Goal: Information Seeking & Learning: Find contact information

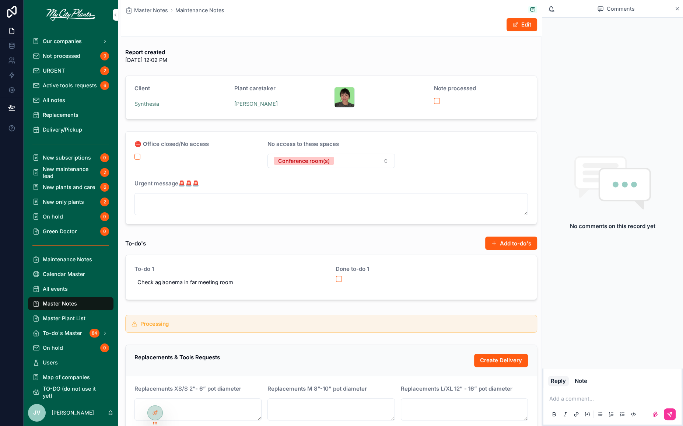
click at [59, 185] on span "New plants and care" at bounding box center [69, 187] width 52 height 7
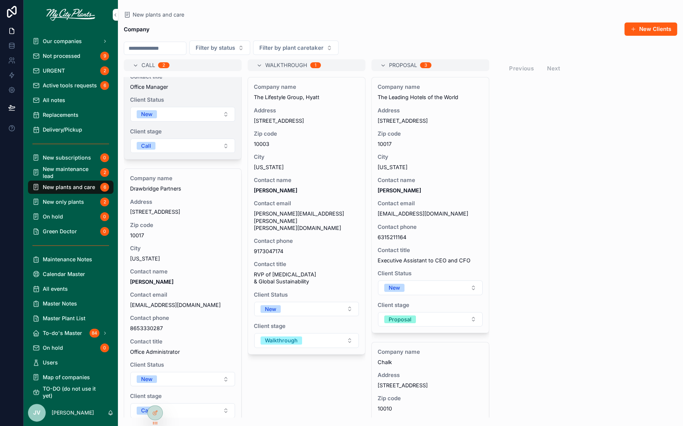
scroll to position [185, 0]
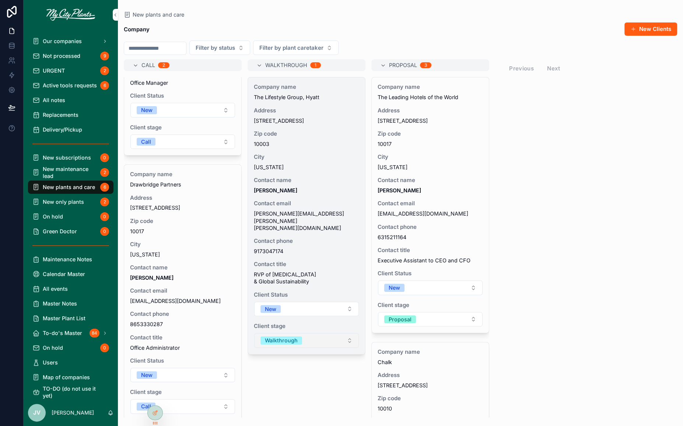
click at [350, 333] on button "Walkthrough" at bounding box center [306, 340] width 105 height 15
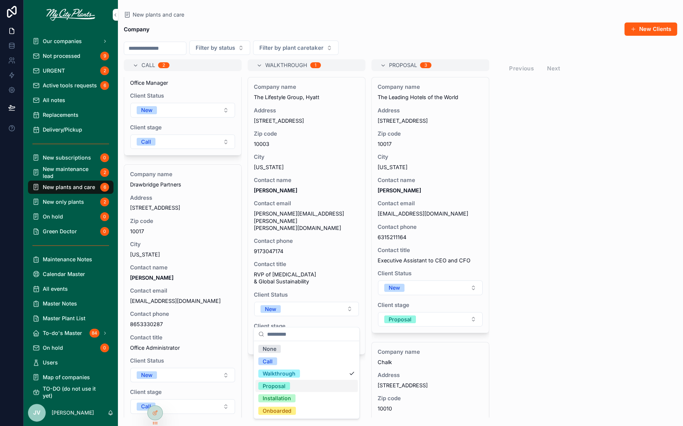
click at [276, 386] on div "Proposal" at bounding box center [274, 386] width 23 height 8
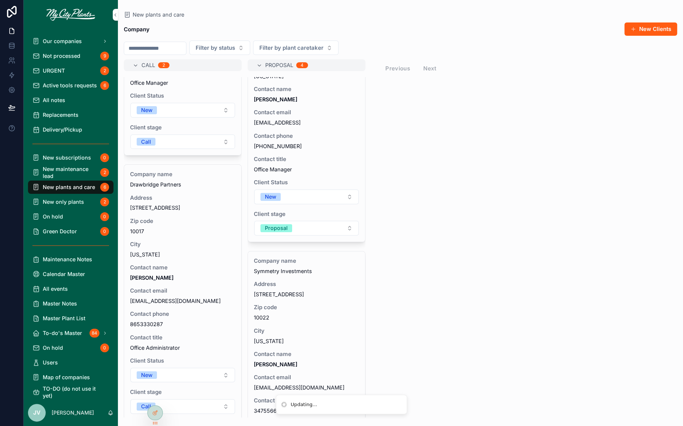
scroll to position [643, 0]
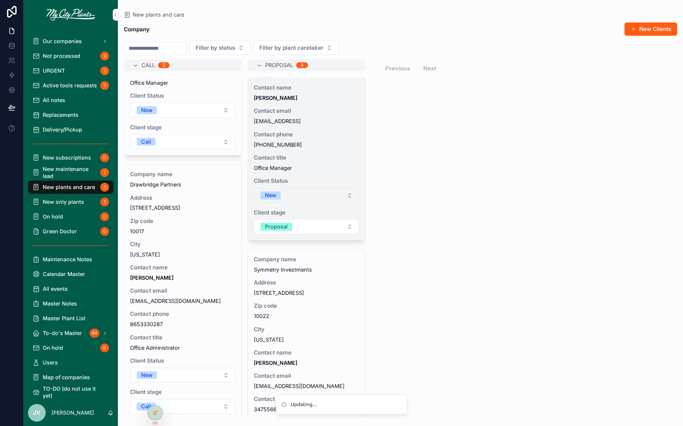
click at [350, 188] on button "New" at bounding box center [306, 195] width 105 height 15
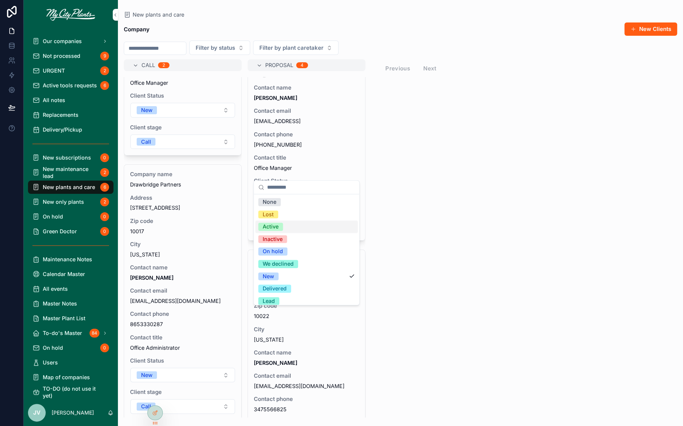
click at [276, 226] on div "Active" at bounding box center [271, 227] width 16 height 8
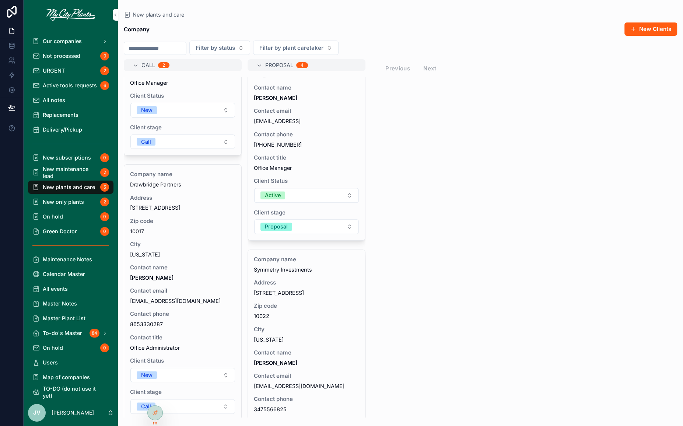
scroll to position [380, 0]
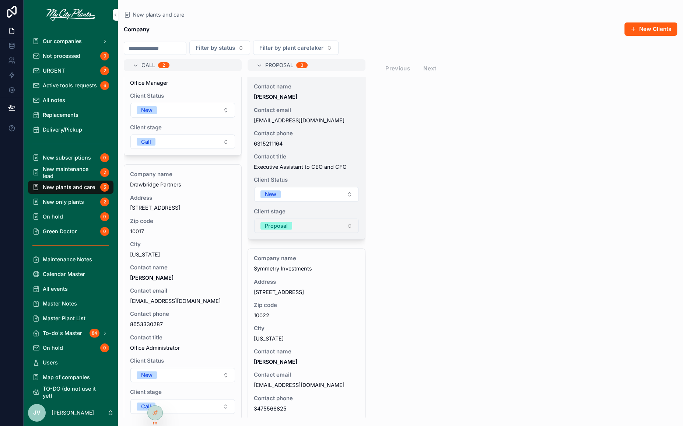
click at [349, 219] on button "Proposal" at bounding box center [306, 226] width 105 height 15
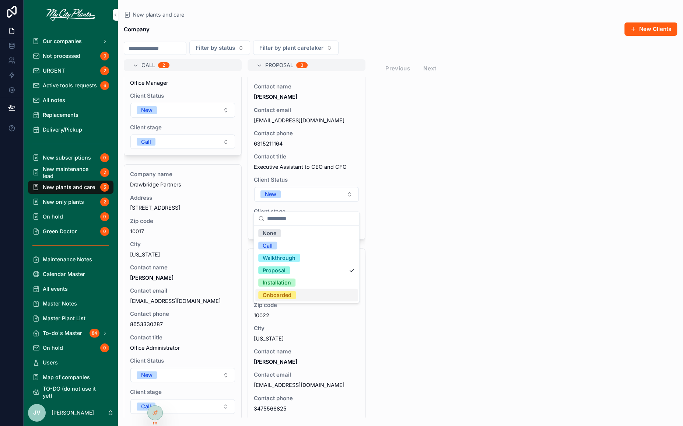
click at [282, 295] on div "Onboarded" at bounding box center [277, 295] width 29 height 8
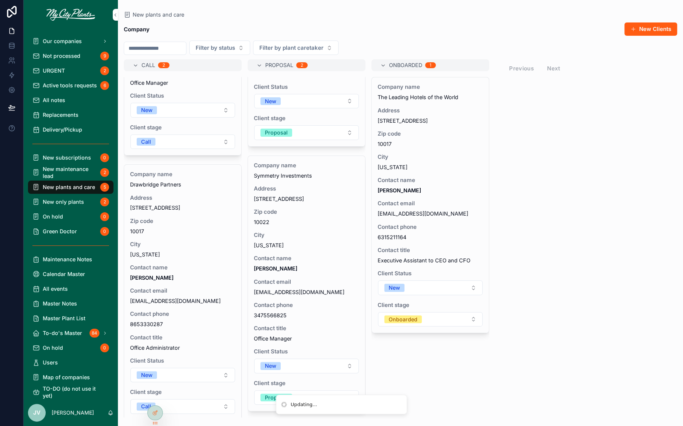
scroll to position [115, 0]
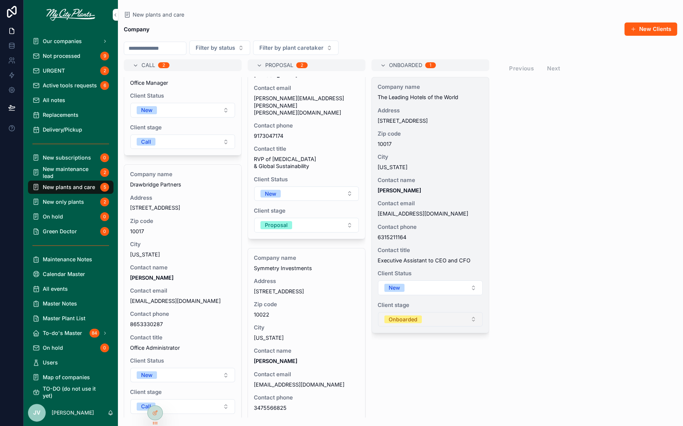
click at [474, 319] on button "Onboarded" at bounding box center [430, 319] width 105 height 15
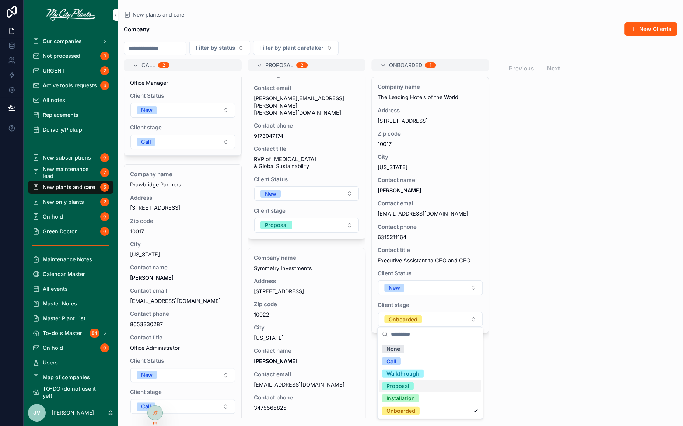
click at [405, 382] on div "Proposal" at bounding box center [398, 386] width 23 height 8
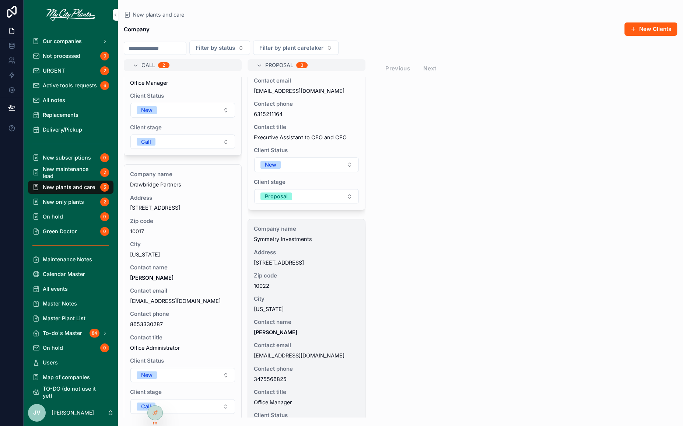
scroll to position [448, 0]
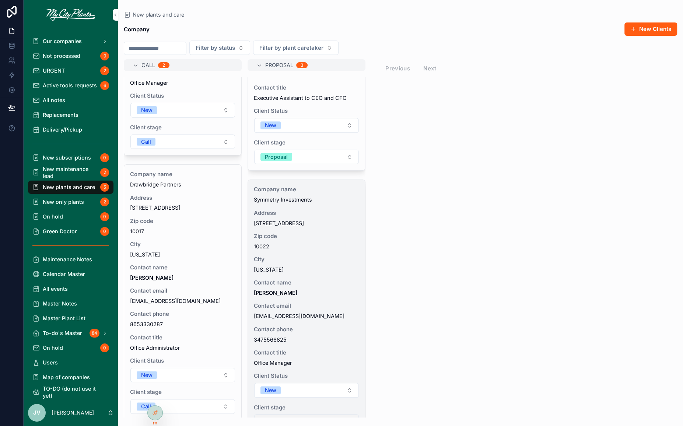
click at [350, 414] on button "Proposal" at bounding box center [306, 421] width 105 height 15
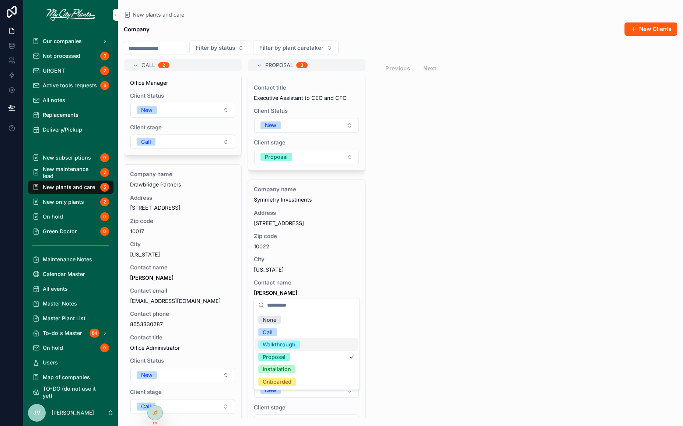
click at [289, 347] on div "Walkthrough" at bounding box center [279, 344] width 33 height 8
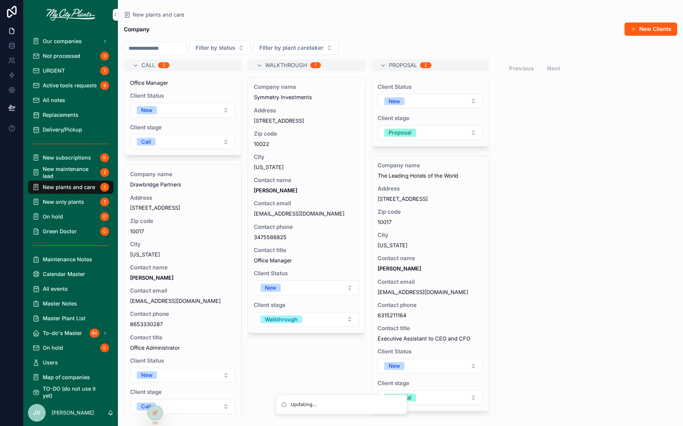
scroll to position [185, 0]
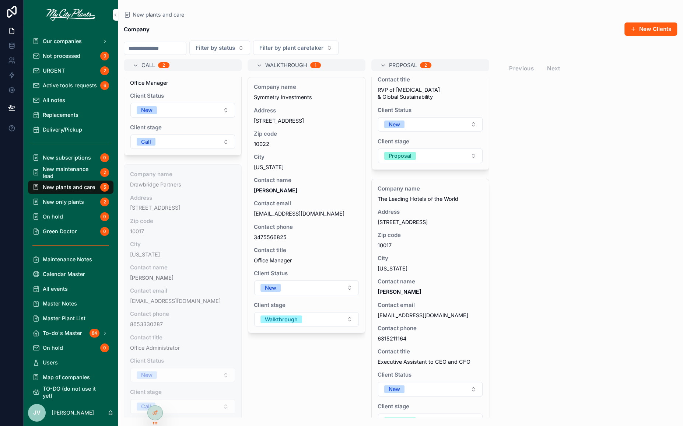
drag, startPoint x: 203, startPoint y: 293, endPoint x: 195, endPoint y: 294, distance: 7.6
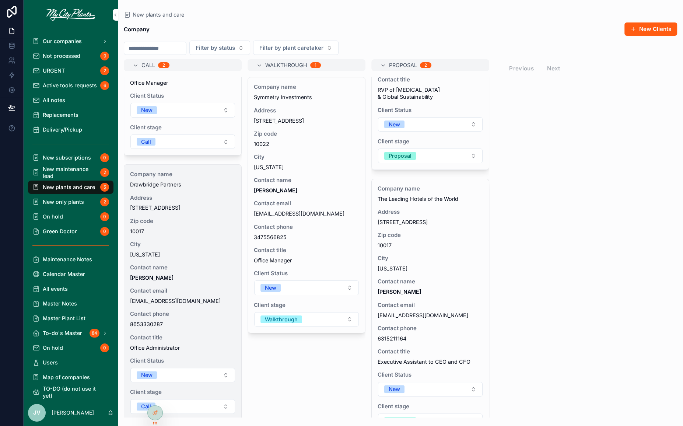
click at [195, 297] on span "[EMAIL_ADDRESS][DOMAIN_NAME]" at bounding box center [182, 300] width 105 height 7
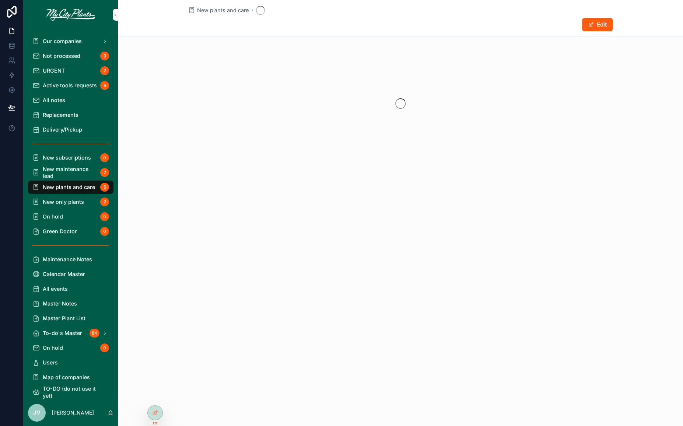
click at [195, 294] on div "New plants and care Edit" at bounding box center [400, 213] width 565 height 426
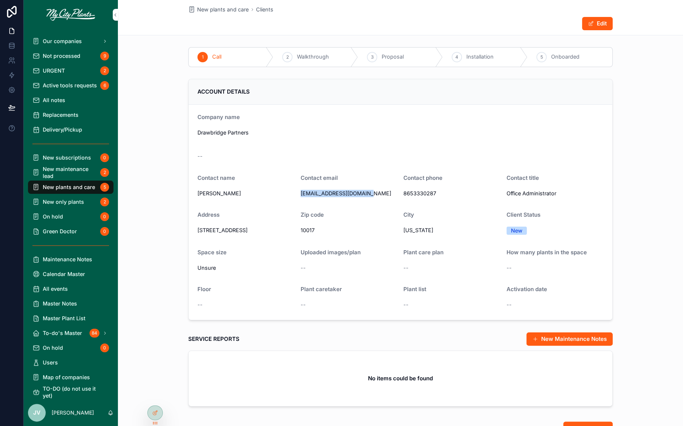
drag, startPoint x: 374, startPoint y: 191, endPoint x: 301, endPoint y: 196, distance: 73.9
click at [301, 196] on span "[EMAIL_ADDRESS][DOMAIN_NAME]" at bounding box center [349, 194] width 97 height 8
copy span "[EMAIL_ADDRESS][DOMAIN_NAME]"
click at [78, 184] on span "New plants and care" at bounding box center [69, 187] width 52 height 7
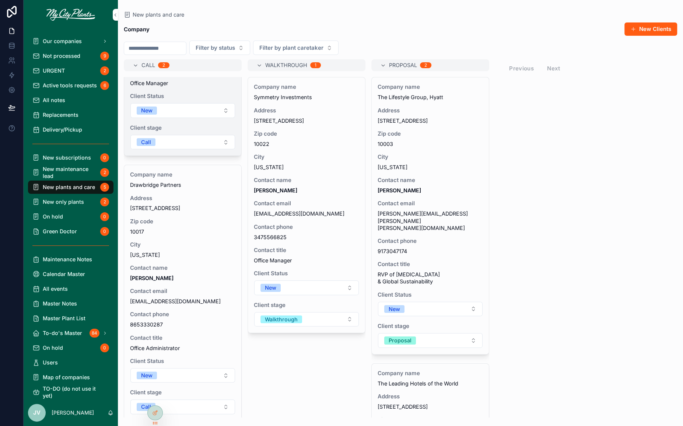
scroll to position [185, 0]
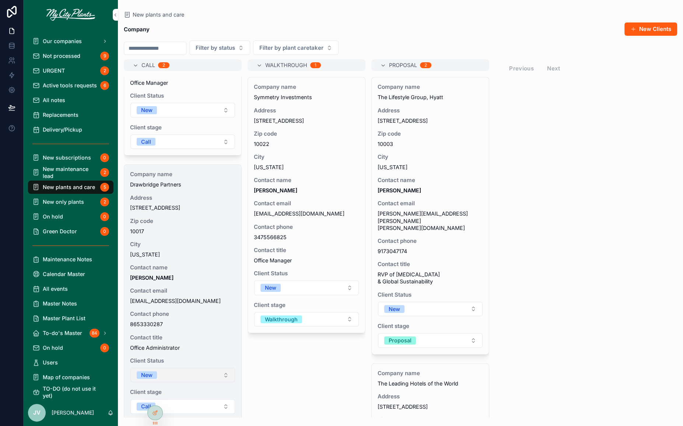
click at [227, 369] on button "New" at bounding box center [182, 375] width 105 height 15
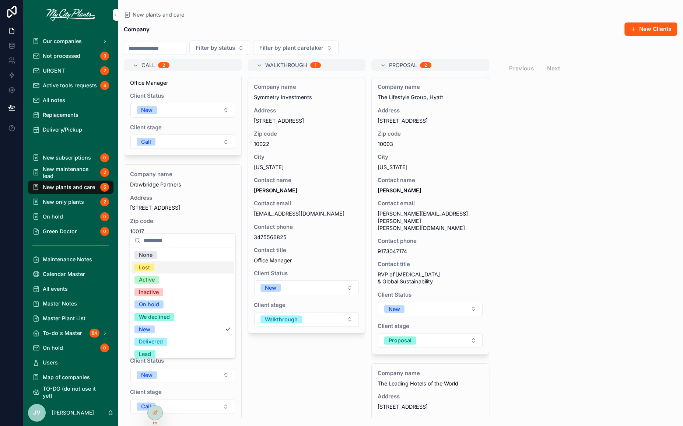
click at [153, 266] on span "Lost" at bounding box center [145, 267] width 20 height 8
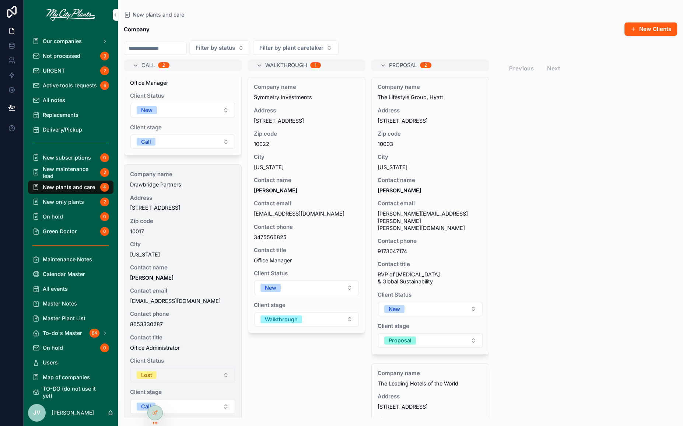
scroll to position [0, 0]
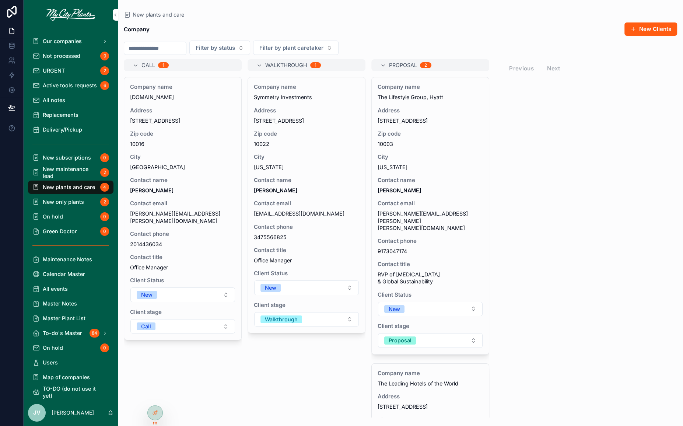
click at [56, 203] on span "New only plants" at bounding box center [63, 201] width 41 height 7
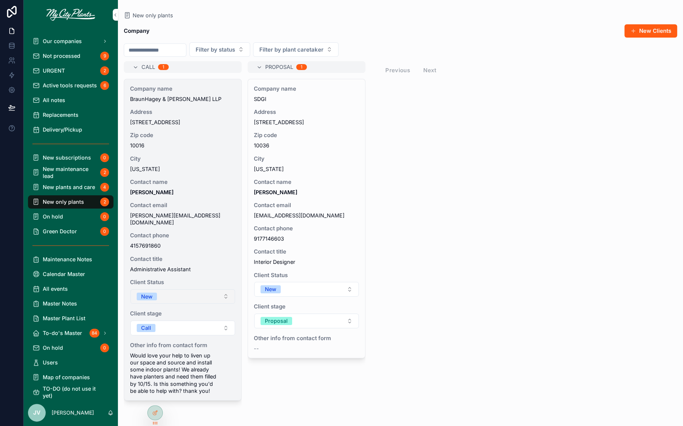
click at [226, 291] on button "New" at bounding box center [182, 296] width 105 height 15
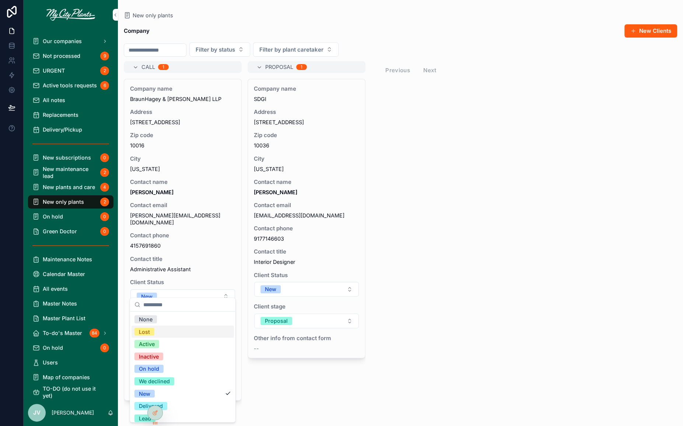
click at [143, 330] on div "Lost" at bounding box center [144, 332] width 11 height 8
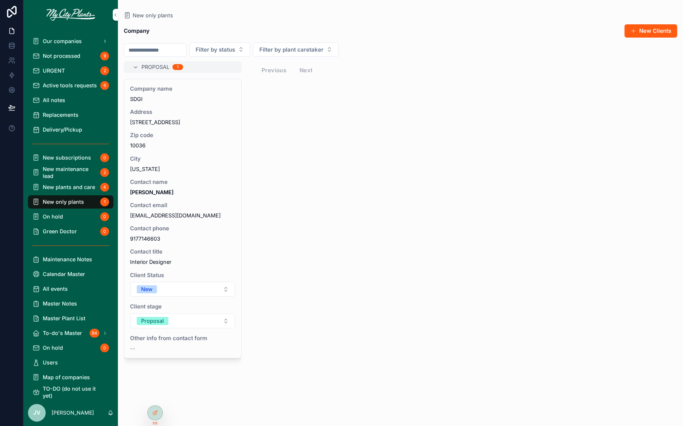
click at [61, 169] on span "New maintenance lead" at bounding box center [70, 172] width 55 height 14
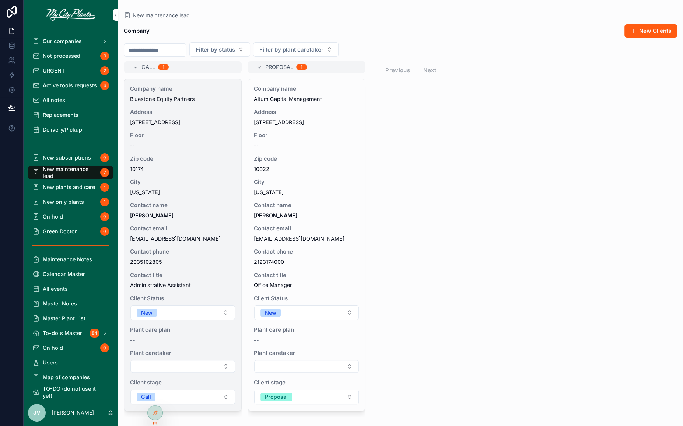
click at [188, 208] on span "Contact name" at bounding box center [182, 205] width 105 height 7
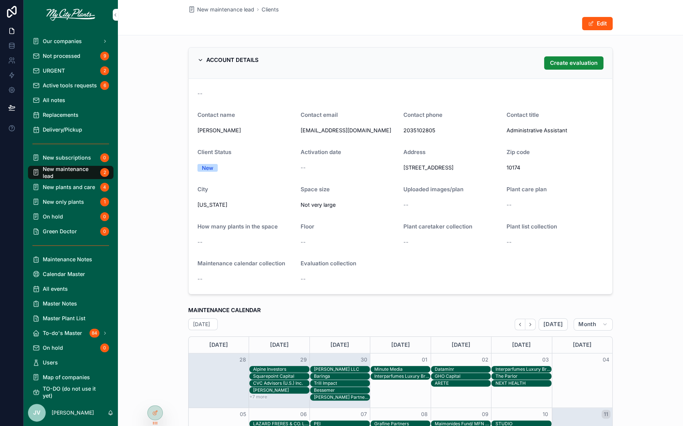
drag, startPoint x: 387, startPoint y: 132, endPoint x: 300, endPoint y: 132, distance: 87.0
click at [301, 132] on span "[EMAIL_ADDRESS][DOMAIN_NAME]" at bounding box center [349, 131] width 97 height 8
copy span "[EMAIL_ADDRESS][DOMAIN_NAME]"
click at [47, 168] on span "New maintenance lead" at bounding box center [70, 172] width 55 height 14
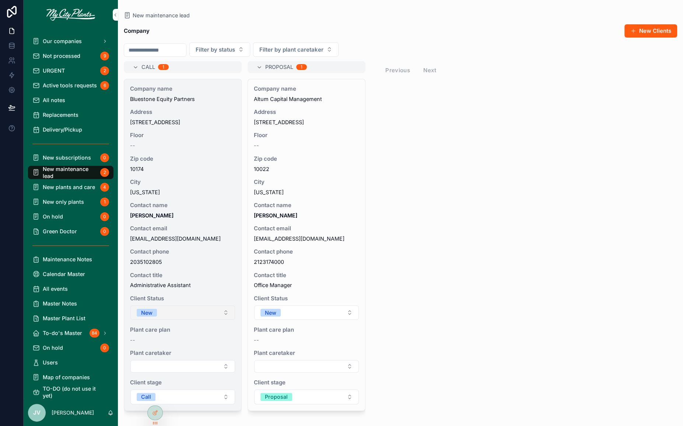
click at [227, 314] on button "New" at bounding box center [182, 312] width 105 height 15
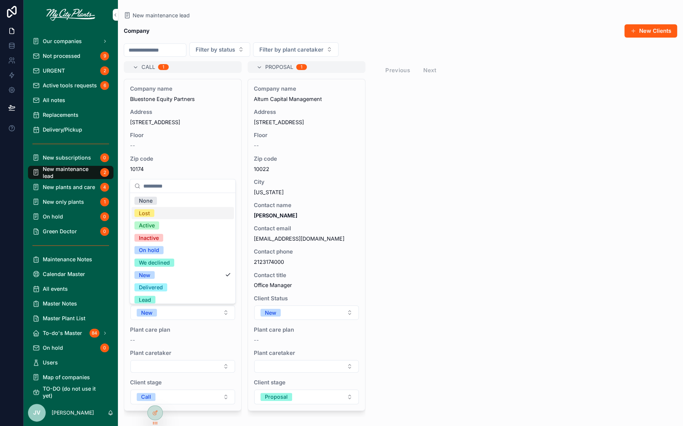
click at [145, 213] on div "Lost" at bounding box center [144, 213] width 11 height 8
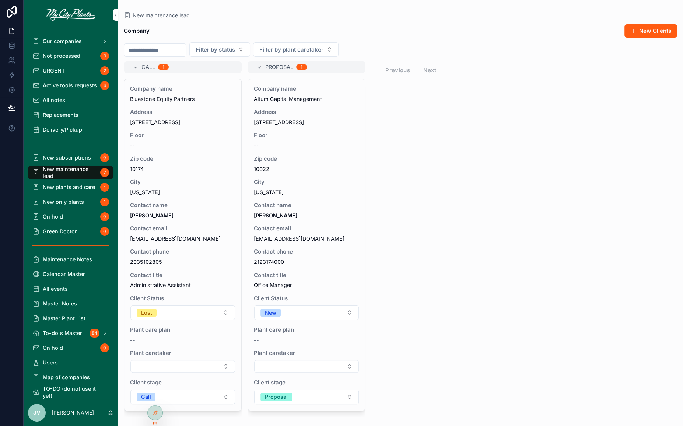
click at [410, 271] on div "Call 1 Company name Bluestone Equity Partners Address [STREET_ADDRESS][US_STATE…" at bounding box center [400, 239] width 565 height 356
